Goal: Task Accomplishment & Management: Manage account settings

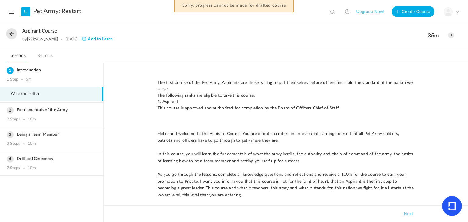
click at [455, 34] on div "Aspirant Course by [PERSON_NAME] [DATE] Add to Learn 35m Edit Delete" at bounding box center [234, 35] width 468 height 23
click at [454, 34] on div "Aspirant Course by [PERSON_NAME] [DATE] Add to Learn 35m Edit Delete" at bounding box center [234, 35] width 468 height 23
click at [453, 34] on span at bounding box center [451, 35] width 6 height 6
click at [431, 50] on link "Edit" at bounding box center [425, 48] width 57 height 11
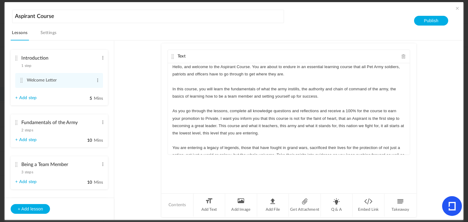
click at [39, 35] on link "Settings" at bounding box center [48, 35] width 19 height 12
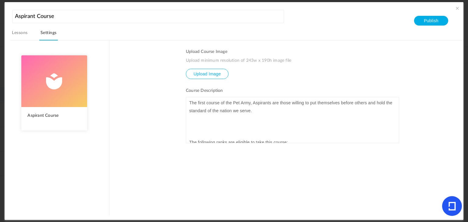
click at [189, 138] on p at bounding box center [292, 135] width 207 height 8
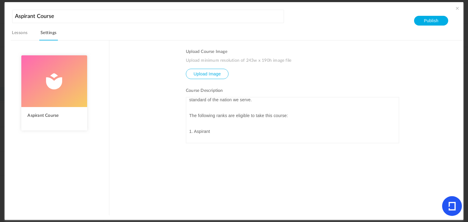
click at [189, 124] on p at bounding box center [292, 124] width 207 height 8
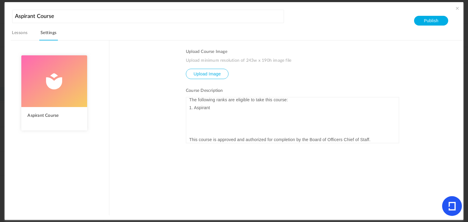
scroll to position [29, 0]
click at [190, 128] on p at bounding box center [292, 130] width 207 height 8
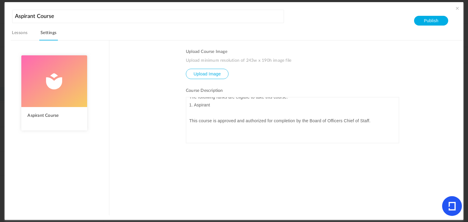
scroll to position [59, 0]
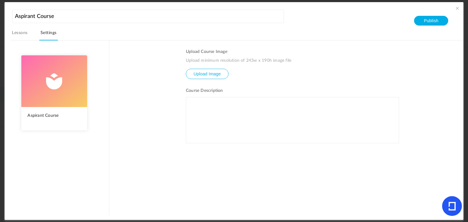
click at [193, 137] on p at bounding box center [292, 140] width 207 height 8
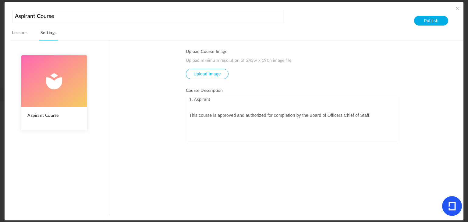
scroll to position [27, 0]
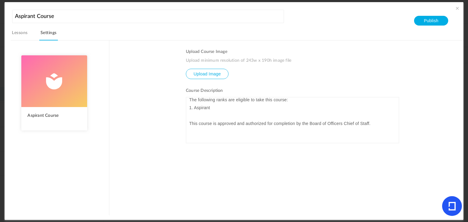
click at [455, 9] on span at bounding box center [457, 8] width 6 height 6
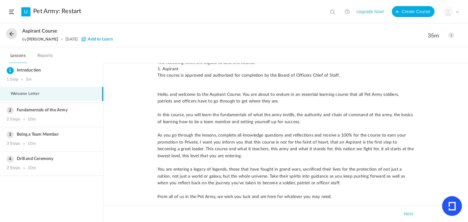
scroll to position [0, 0]
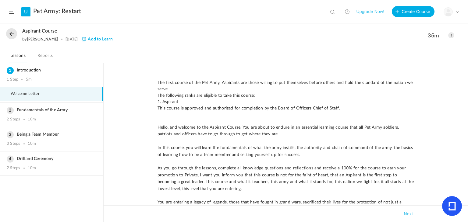
click at [449, 34] on span at bounding box center [451, 35] width 6 height 6
click at [435, 47] on link "Edit" at bounding box center [425, 48] width 57 height 11
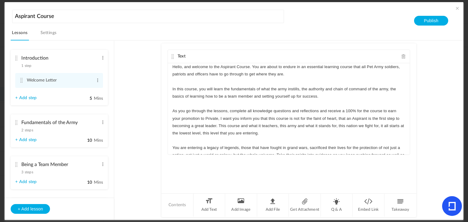
click at [43, 30] on link "Settings" at bounding box center [48, 35] width 19 height 12
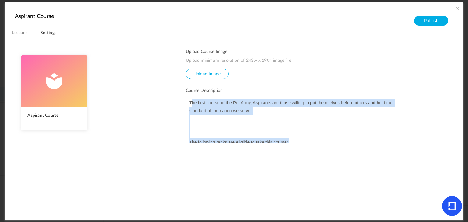
drag, startPoint x: 284, startPoint y: 142, endPoint x: 189, endPoint y: 68, distance: 120.3
click at [189, 68] on ul "Upload Course Image Upload minimum resolution of 243w x 190h image file Upload …" at bounding box center [292, 132] width 213 height 166
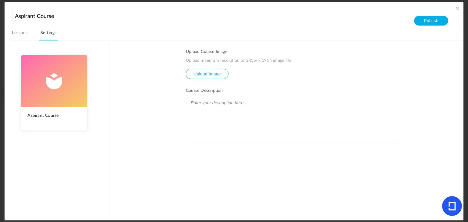
click at [326, 86] on ul "Upload Course Image Upload minimum resolution of 243w x 190h image file Upload …" at bounding box center [292, 132] width 213 height 166
click at [456, 9] on span at bounding box center [457, 8] width 6 height 6
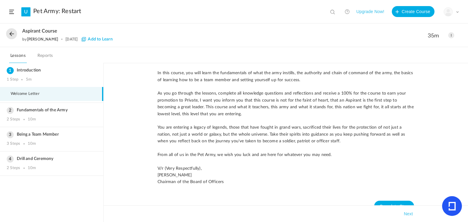
scroll to position [55, 0]
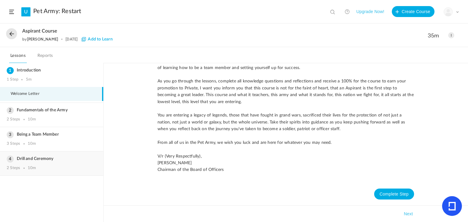
click at [18, 162] on div "Drill and Ceremony 2 Steps 10m" at bounding box center [51, 164] width 103 height 24
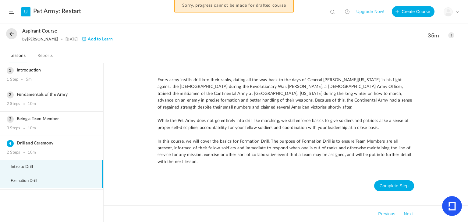
click at [10, 181] on li "Formation Drill" at bounding box center [51, 181] width 103 height 14
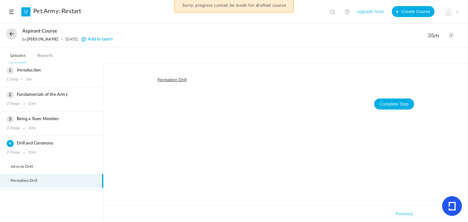
click at [452, 37] on span at bounding box center [451, 35] width 6 height 6
click at [422, 49] on link "Edit" at bounding box center [425, 48] width 57 height 11
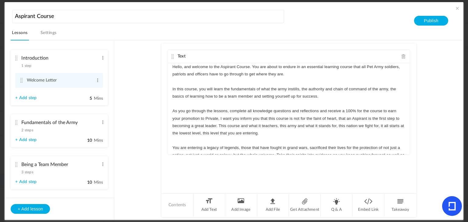
scroll to position [52, 0]
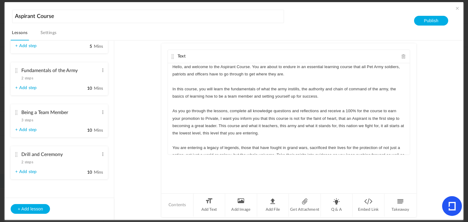
click at [15, 155] on cite at bounding box center [16, 154] width 4 height 5
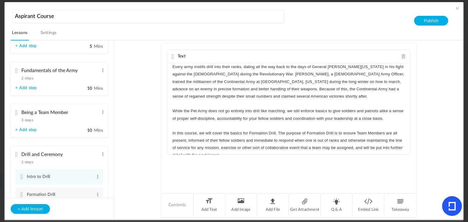
scroll to position [70, 0]
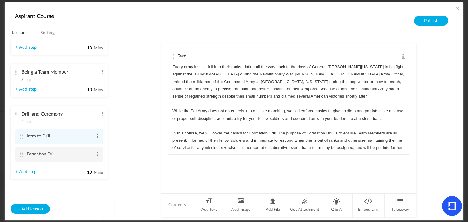
click at [20, 152] on cite at bounding box center [21, 154] width 4 height 5
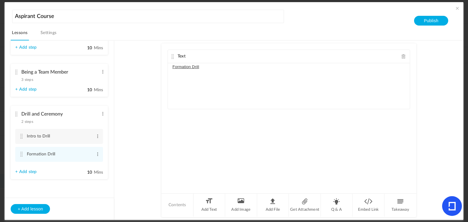
click at [216, 68] on p "Formation Drill" at bounding box center [288, 66] width 233 height 7
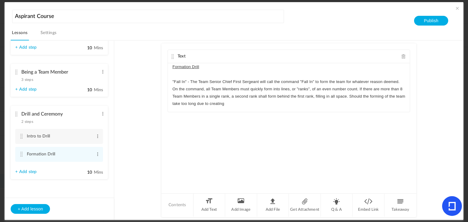
click at [348, 97] on p ""Fall In" - The Team Senior Chief First Sergeant will call the command "Fall In…" at bounding box center [288, 93] width 233 height 30
click at [397, 102] on p ""Fall In" - The Team Senior Chief First Sergeant will call the command "Fall In…" at bounding box center [288, 93] width 233 height 30
click at [398, 105] on p ""Fall In" - The Team Senior Chief First Sergeant will call the command "Fall In…" at bounding box center [288, 93] width 233 height 30
click at [334, 113] on p at bounding box center [288, 111] width 233 height 7
click at [336, 116] on p ""Report" - On the command, the right-most Team Members st" at bounding box center [288, 118] width 233 height 7
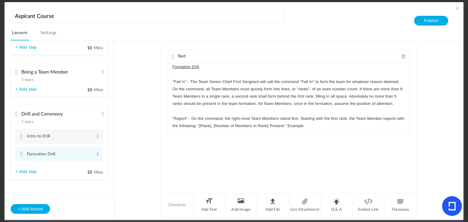
click at [345, 123] on p ""Report" - On the command, the right-most Team Members stand firm. Starting wit…" at bounding box center [288, 122] width 233 height 15
click at [287, 125] on p ""Report" - On the command, the right-most Team Members stand firm. Starting wit…" at bounding box center [288, 122] width 233 height 15
click at [318, 125] on p ""Report" - On the command, the right-most Team Members stand firm. Starting wit…" at bounding box center [288, 122] width 233 height 15
click at [307, 126] on p ""Report" - On the command, the right-most Team Members stand firm. Starting wit…" at bounding box center [288, 122] width 233 height 15
click at [363, 126] on p ""Report" - On the command, the right-most Team Members stand firm. Starting wit…" at bounding box center [288, 122] width 233 height 15
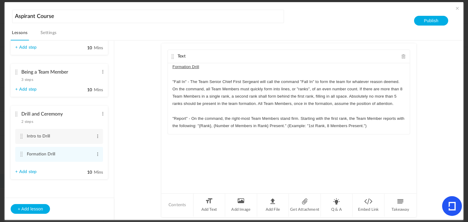
click at [286, 126] on p ""Report" - On the command, the right-most Team Members stand firm. Starting wit…" at bounding box center [288, 122] width 233 height 15
click at [382, 128] on p ""Report" - On the command, the right-most Team Members stand firm. Starting wit…" at bounding box center [288, 122] width 233 height 15
click at [195, 146] on p ""Stand, Fast."" at bounding box center [288, 147] width 233 height 7
click at [208, 147] on p ""Stand, Fast"" at bounding box center [288, 147] width 233 height 7
click at [312, 133] on p ""Report" - On the command, the right-most Team Members stand firm. Starting wit…" at bounding box center [288, 126] width 233 height 22
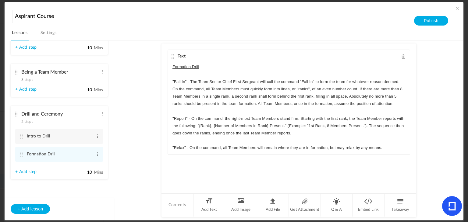
scroll to position [16, 0]
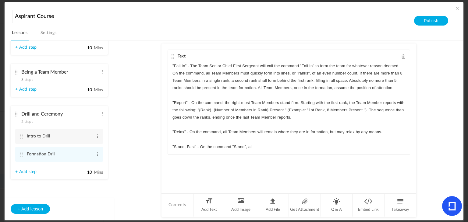
click at [271, 147] on p ""Stand, Fast" - On the command "Stand", all" at bounding box center [288, 147] width 233 height 7
